Goal: Task Accomplishment & Management: Use online tool/utility

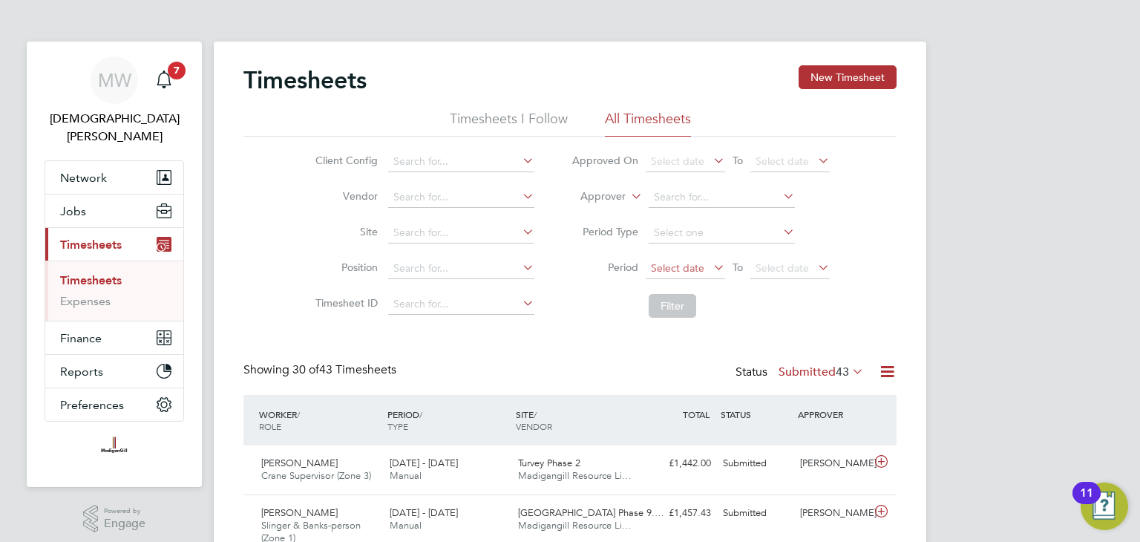
click at [688, 274] on span "Select date" at bounding box center [684, 269] width 79 height 20
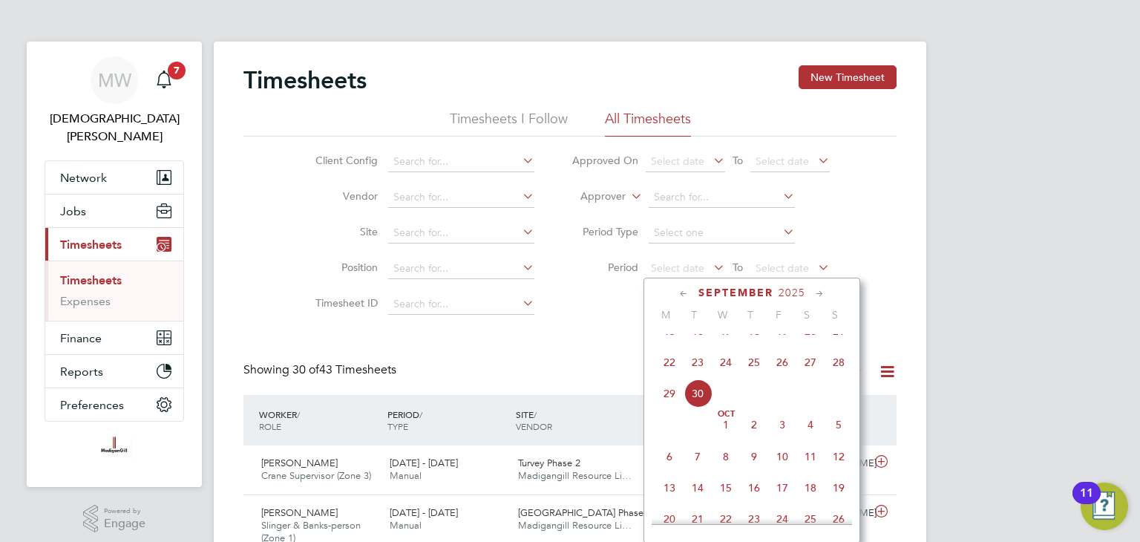
click at [672, 375] on span "22" at bounding box center [669, 362] width 28 height 28
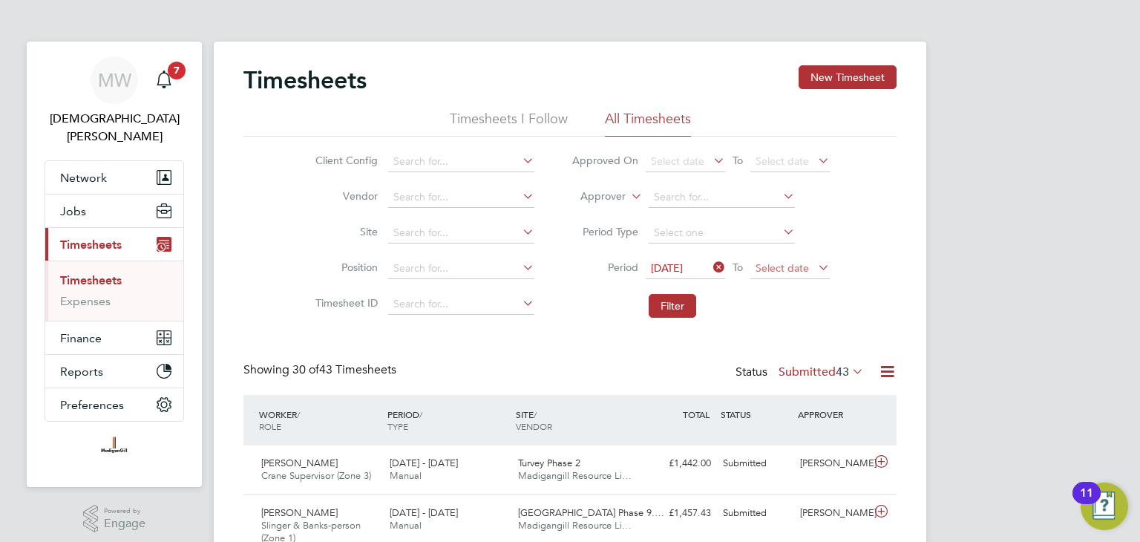
click at [789, 265] on span "Select date" at bounding box center [781, 267] width 53 height 13
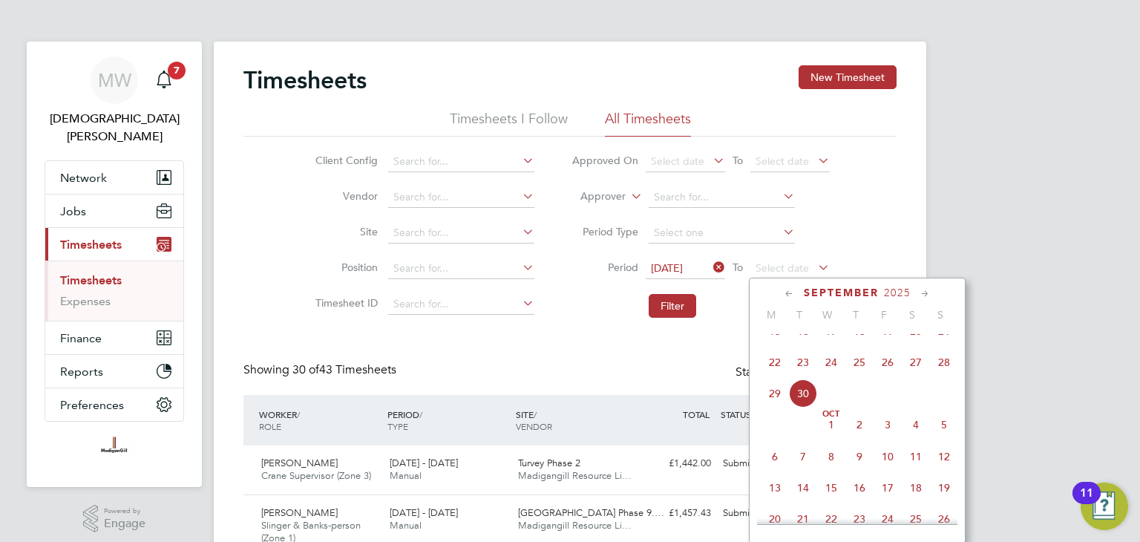
click at [946, 376] on span "28" at bounding box center [944, 362] width 28 height 28
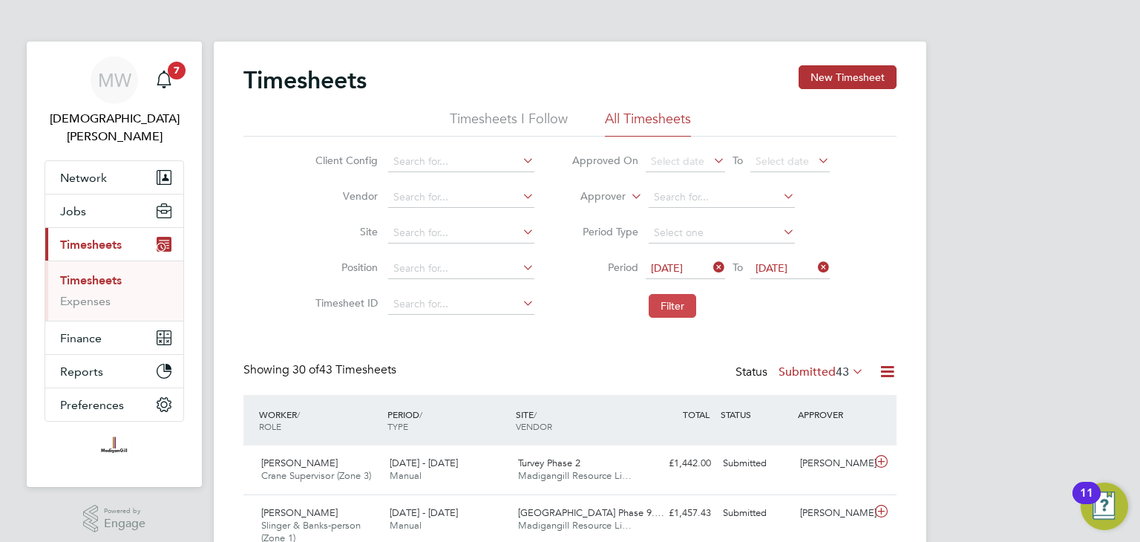
click at [680, 297] on button "Filter" at bounding box center [671, 306] width 47 height 24
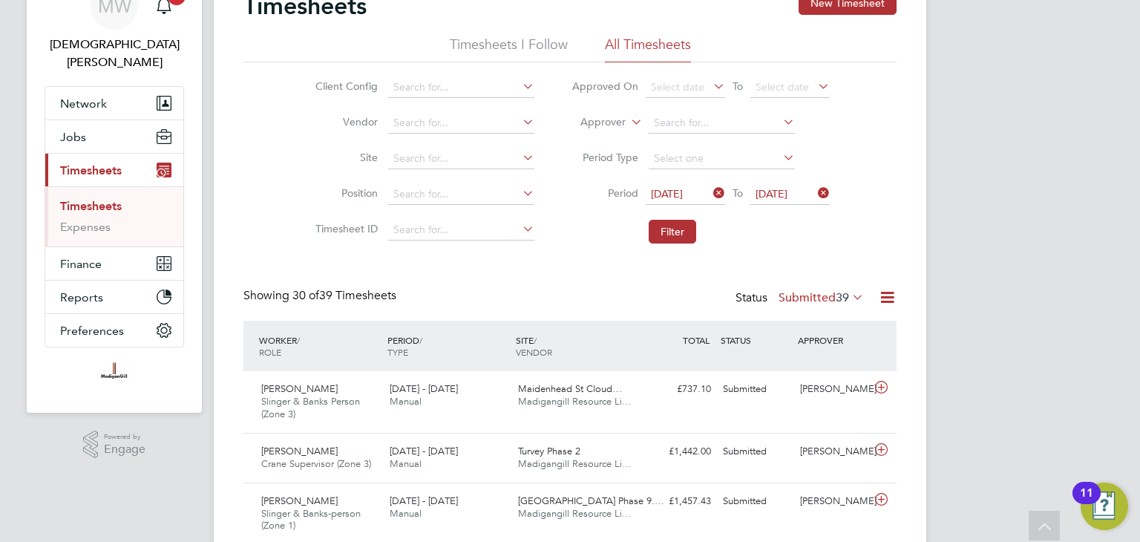
click at [849, 297] on icon at bounding box center [849, 296] width 0 height 21
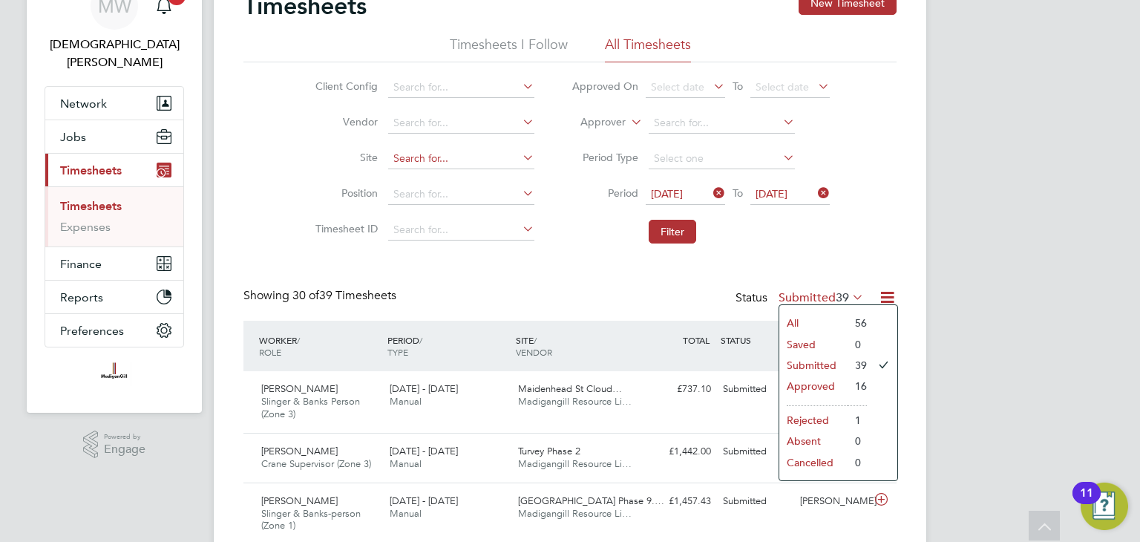
click at [452, 155] on input at bounding box center [461, 158] width 146 height 21
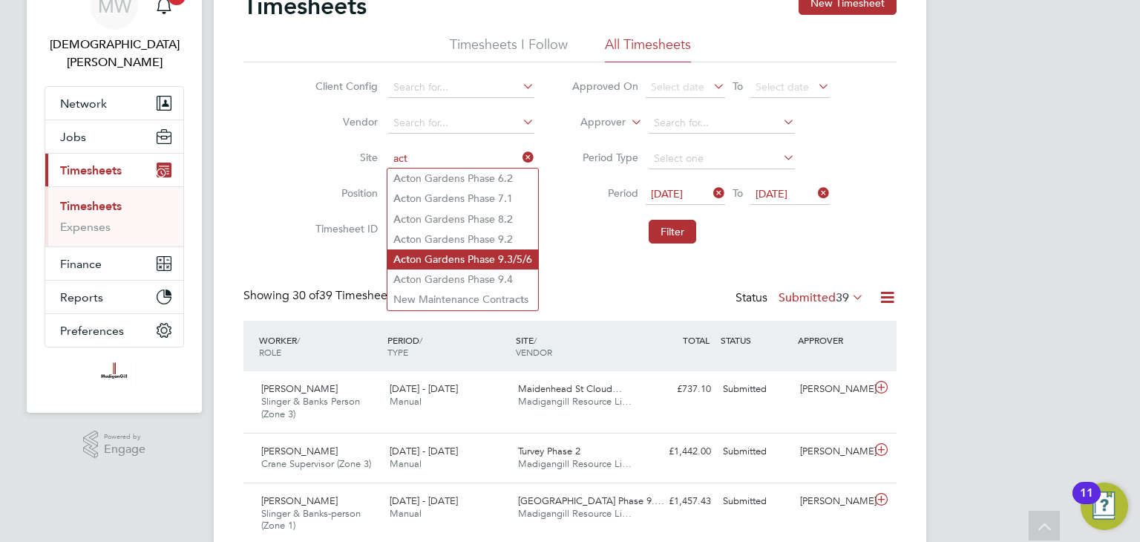
click at [483, 260] on li "Act on Gardens Phase 9.3/5/6" at bounding box center [462, 259] width 151 height 20
type input "[GEOGRAPHIC_DATA] Phase 9.3/5/6"
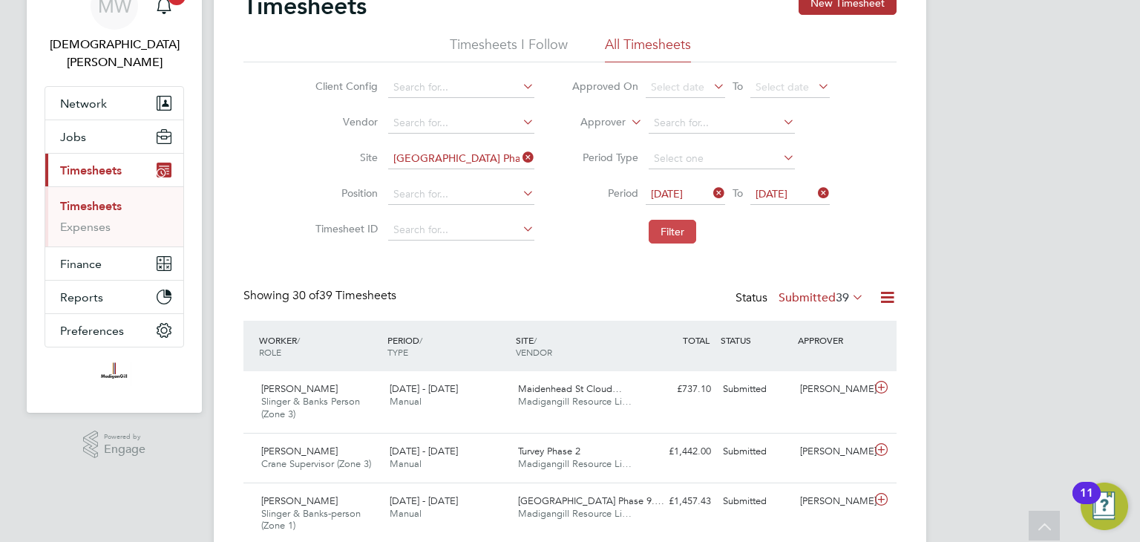
click at [665, 226] on button "Filter" at bounding box center [671, 232] width 47 height 24
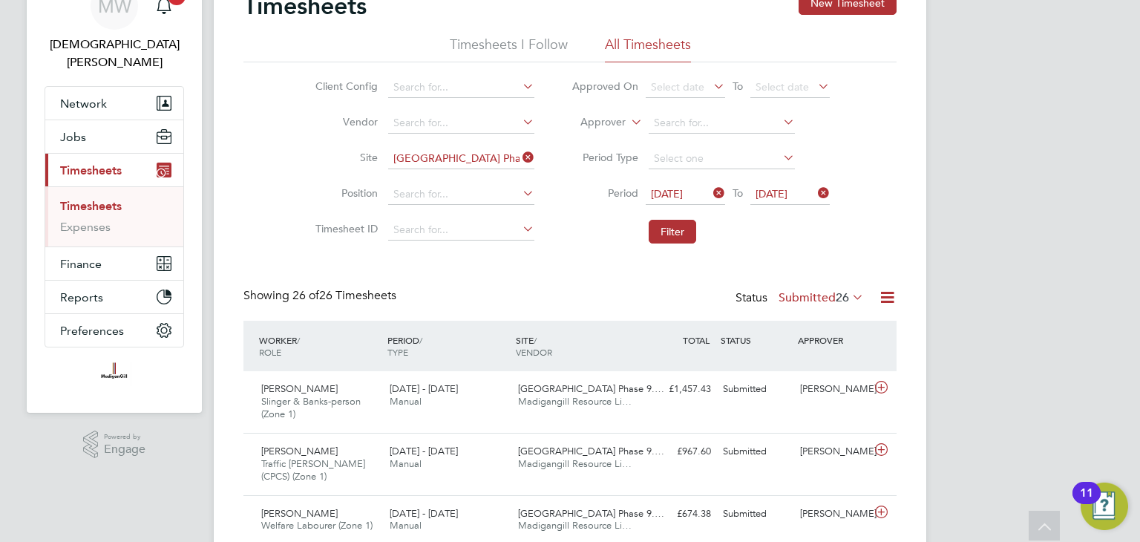
click at [849, 292] on icon at bounding box center [849, 296] width 0 height 21
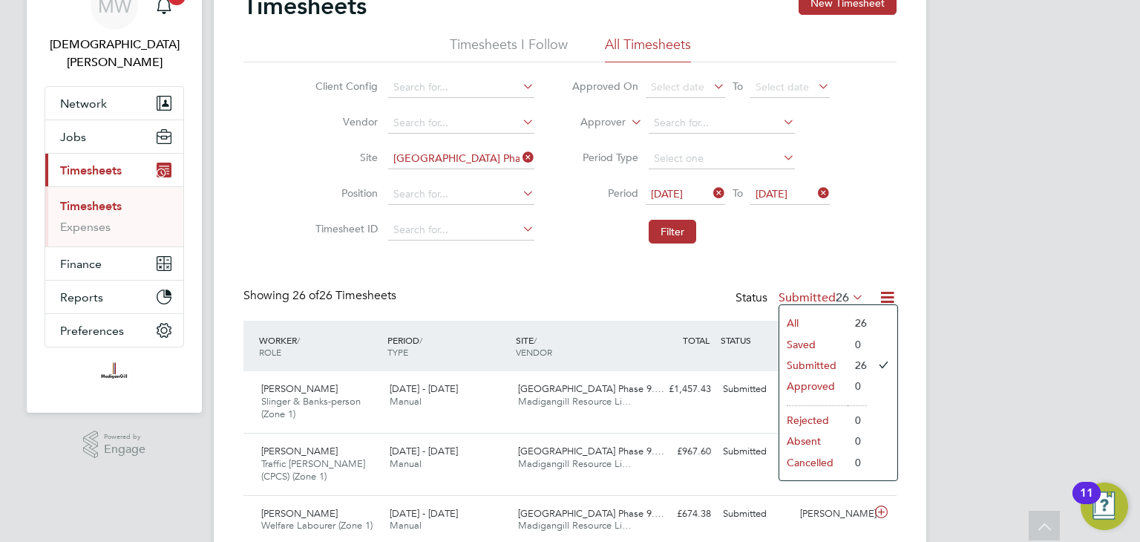
click at [810, 320] on li "All" at bounding box center [813, 322] width 68 height 21
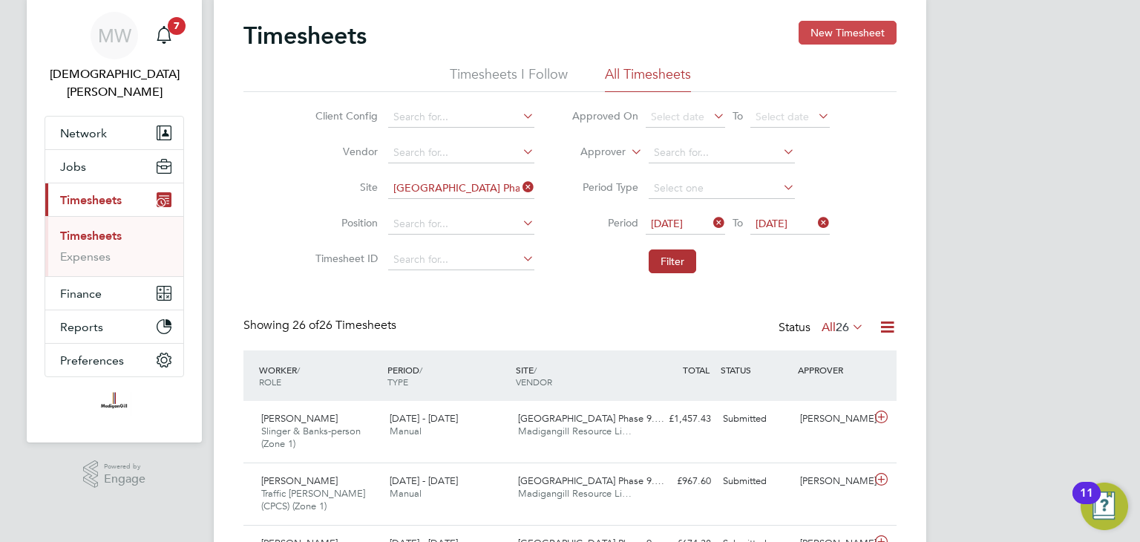
click at [842, 39] on button "New Timesheet" at bounding box center [847, 33] width 98 height 24
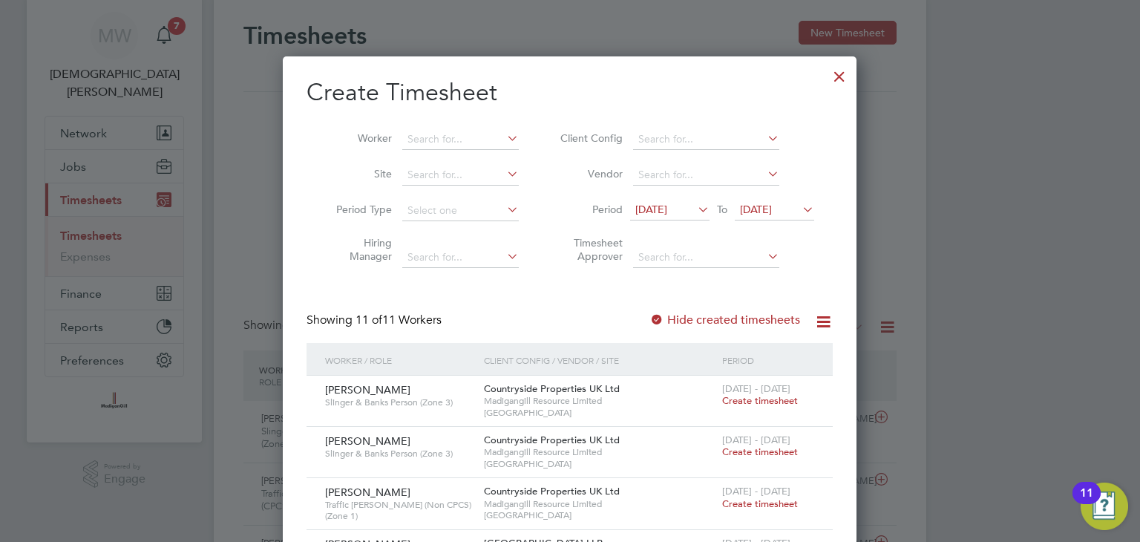
click at [667, 205] on span "[DATE]" at bounding box center [651, 209] width 32 height 13
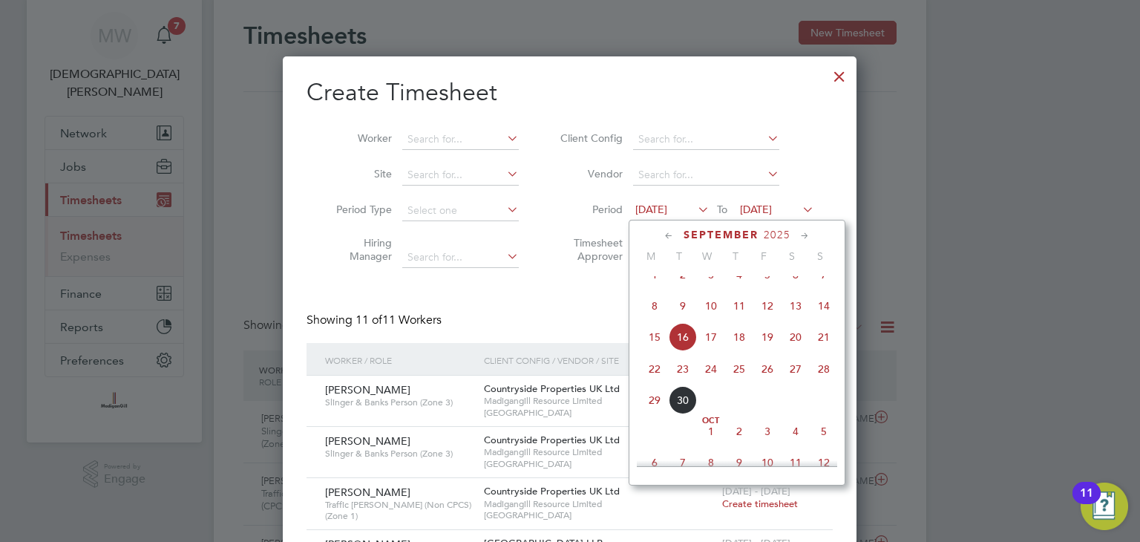
click at [656, 383] on span "22" at bounding box center [654, 369] width 28 height 28
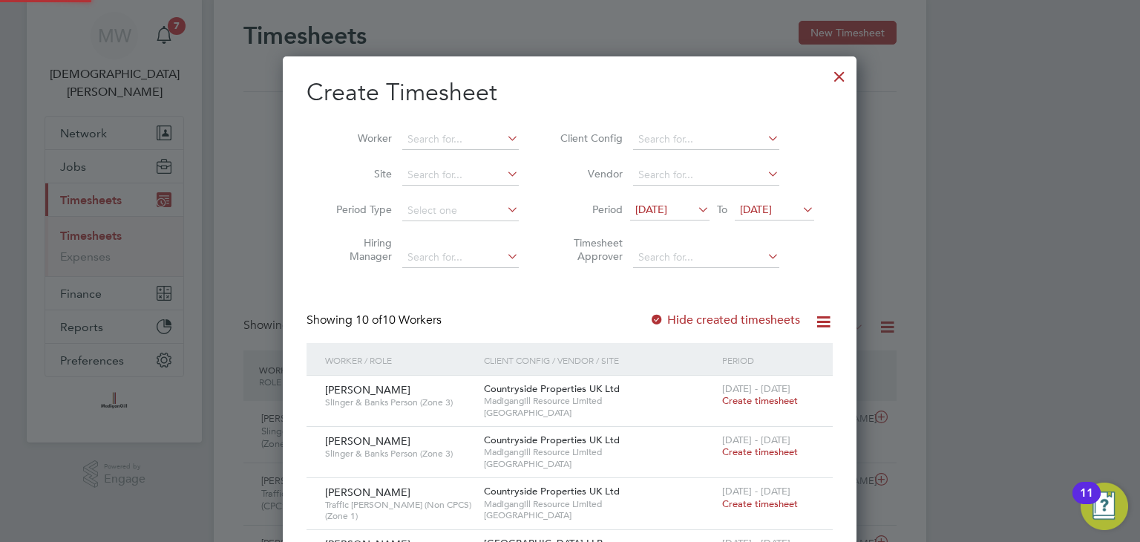
click at [755, 212] on span "[DATE]" at bounding box center [756, 209] width 32 height 13
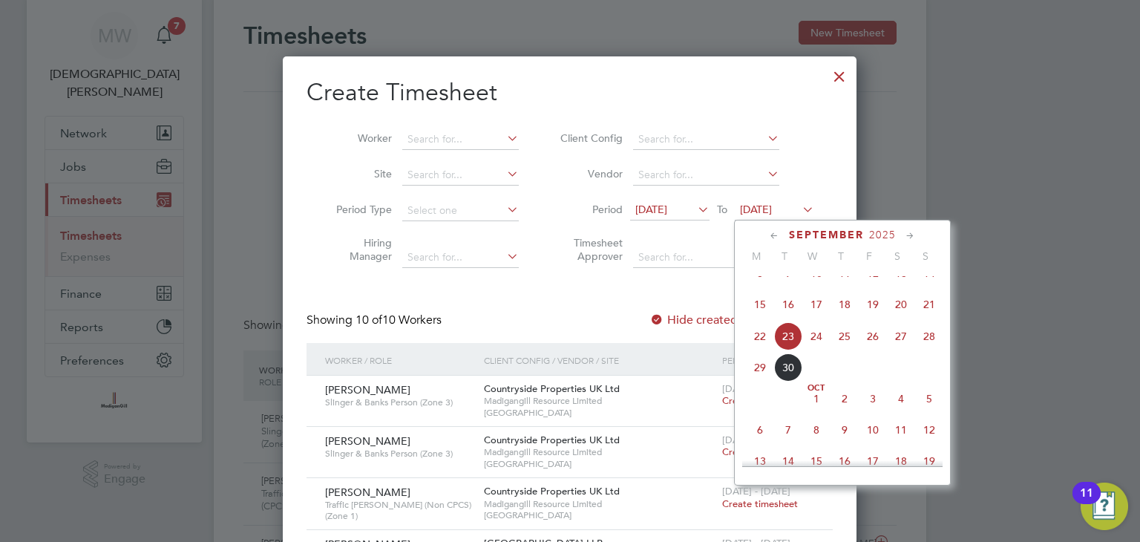
click at [929, 350] on span "28" at bounding box center [929, 336] width 28 height 28
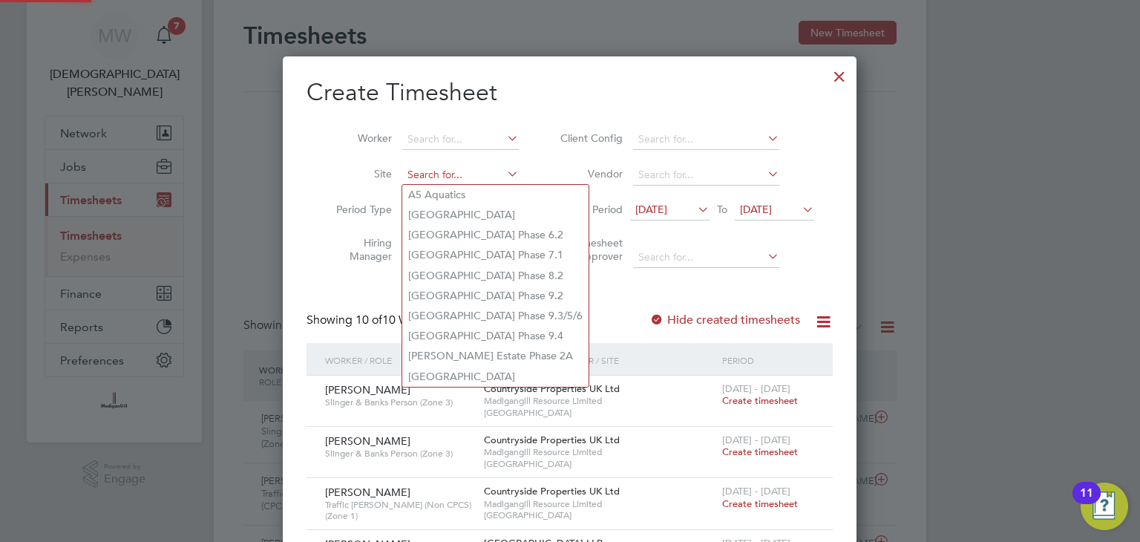
click at [441, 171] on input at bounding box center [460, 175] width 116 height 21
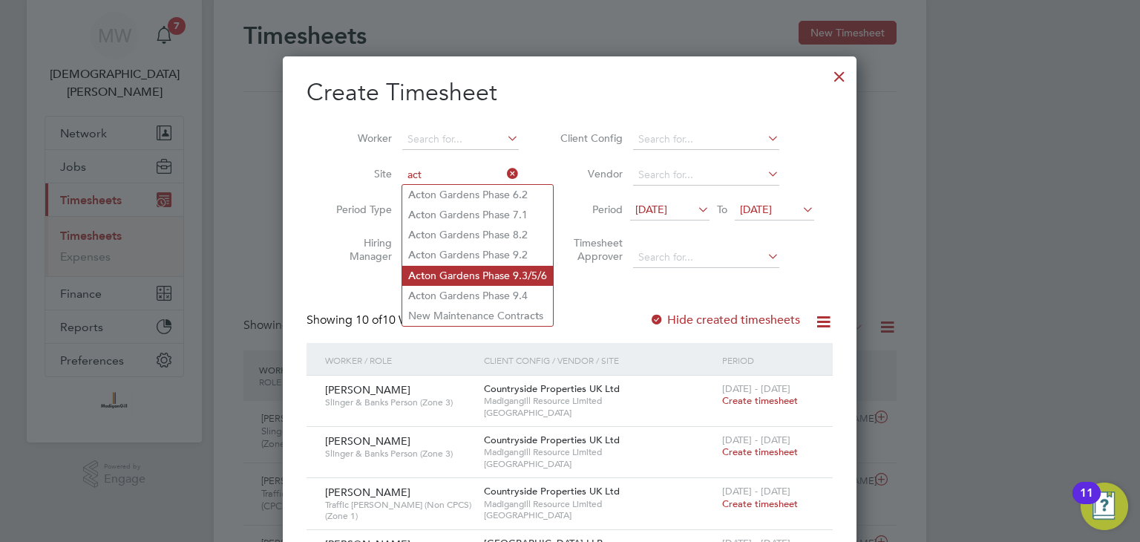
click at [472, 279] on li "Act on Gardens Phase 9.3/5/6" at bounding box center [477, 276] width 151 height 20
type input "[GEOGRAPHIC_DATA] Phase 9.3/5/6"
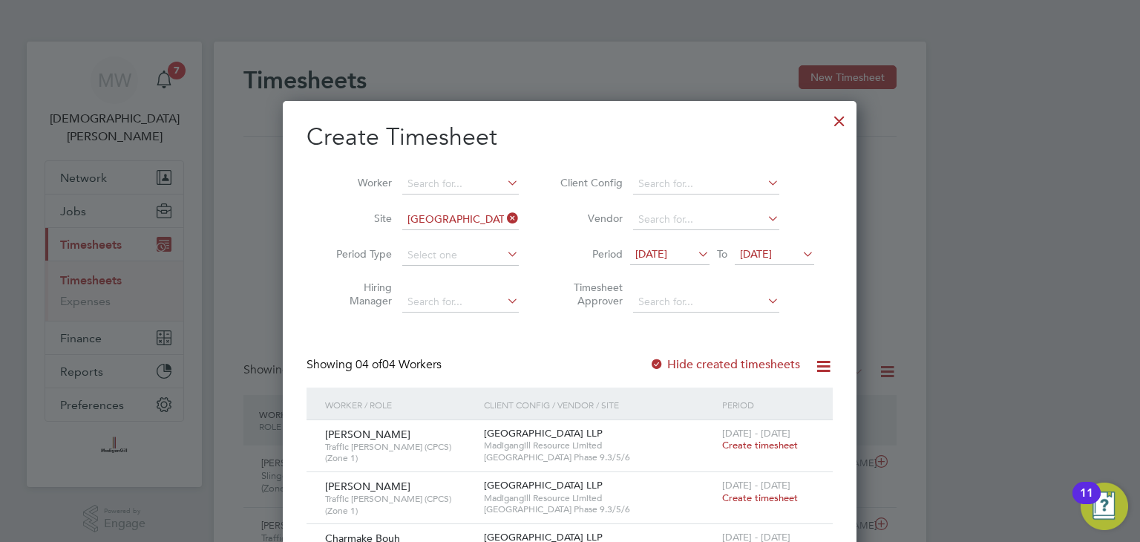
drag, startPoint x: 837, startPoint y: 121, endPoint x: 692, endPoint y: 232, distance: 182.5
click at [837, 122] on div at bounding box center [839, 117] width 27 height 27
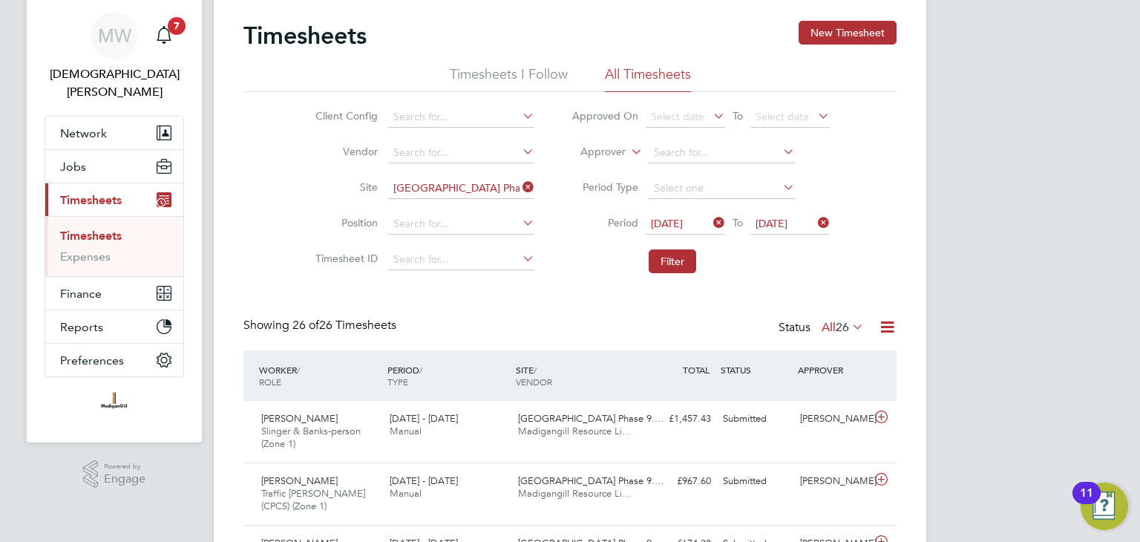
click at [519, 186] on icon at bounding box center [519, 187] width 0 height 21
click at [710, 223] on icon at bounding box center [710, 222] width 0 height 21
click at [815, 224] on icon at bounding box center [815, 222] width 0 height 21
